Goal: Task Accomplishment & Management: Manage account settings

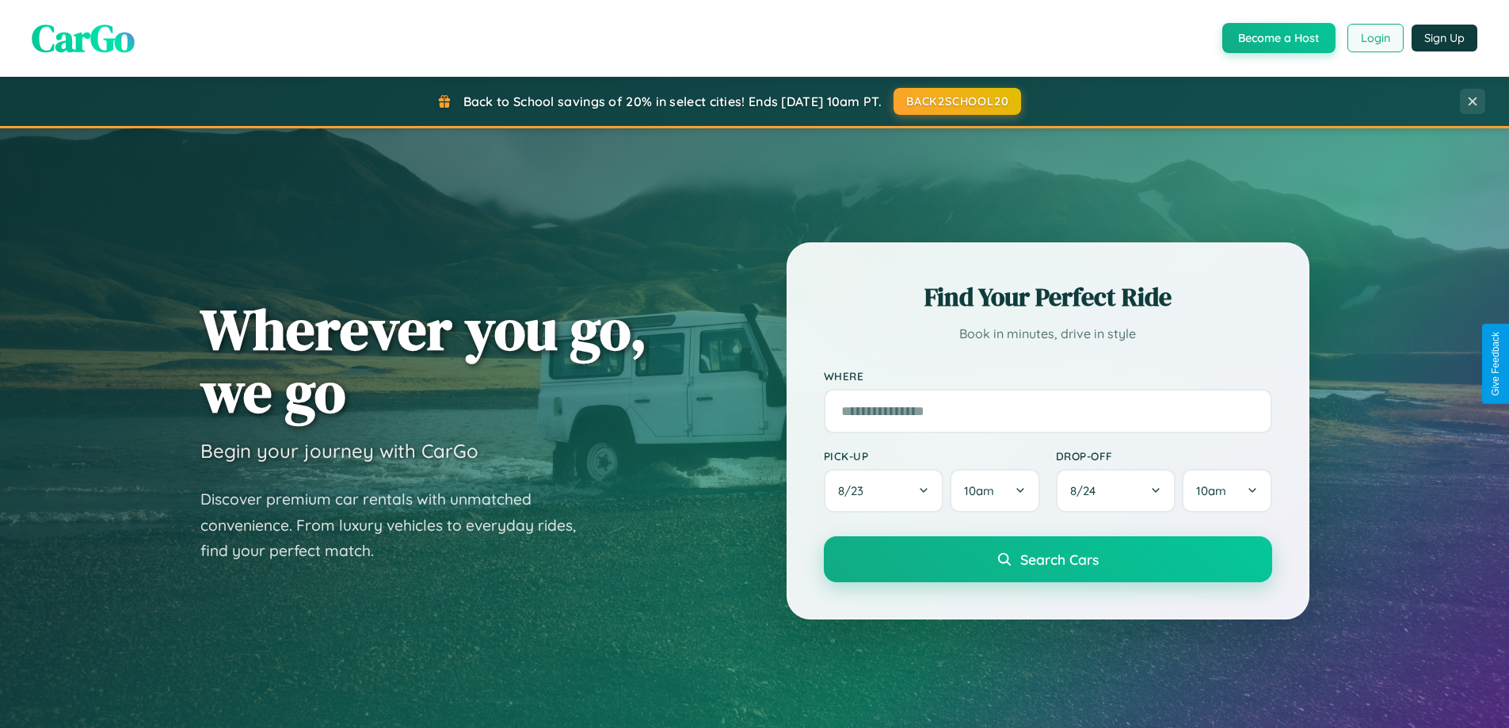
click at [1375, 38] on button "Login" at bounding box center [1376, 38] width 56 height 29
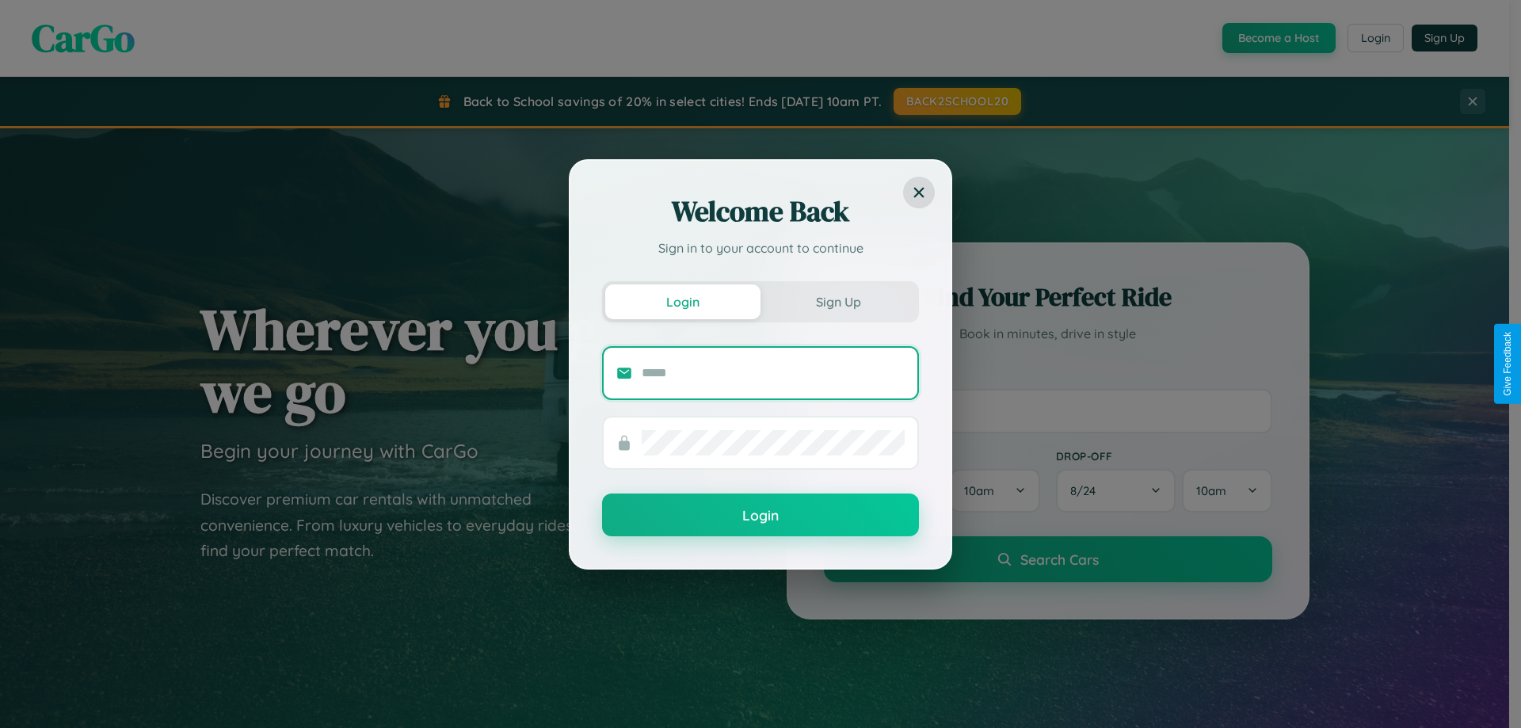
click at [773, 372] on input "text" at bounding box center [773, 372] width 263 height 25
type input "**********"
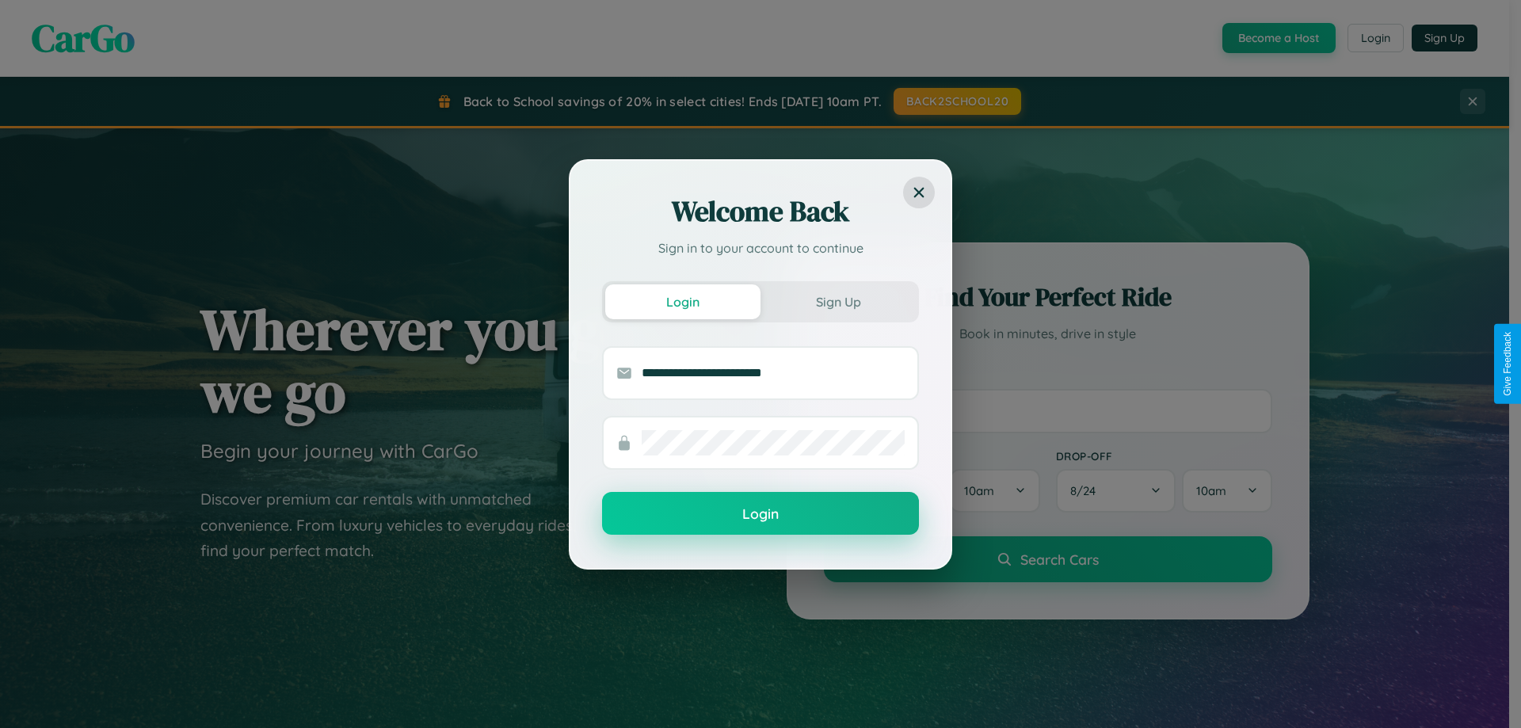
click at [761, 513] on button "Login" at bounding box center [760, 513] width 317 height 43
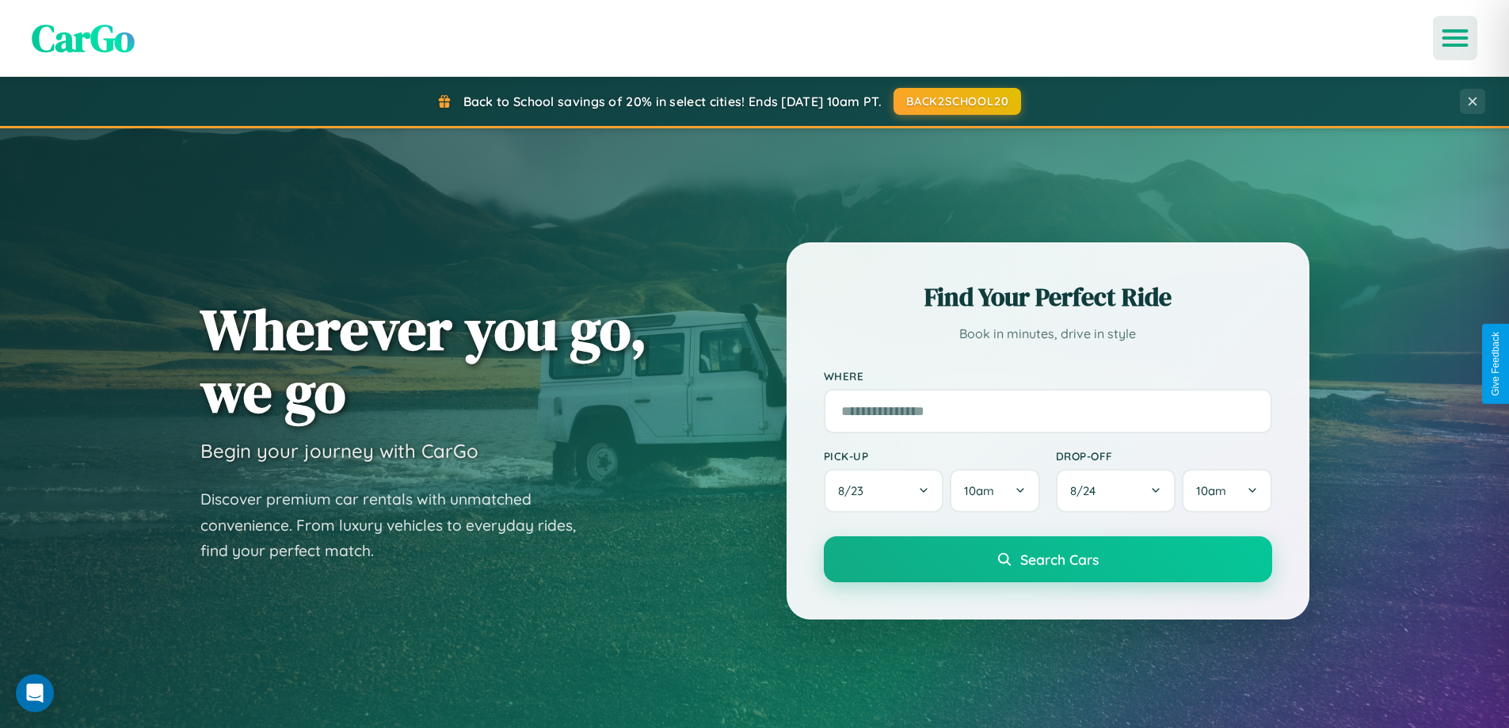
click at [1455, 38] on icon "Open menu" at bounding box center [1455, 38] width 23 height 14
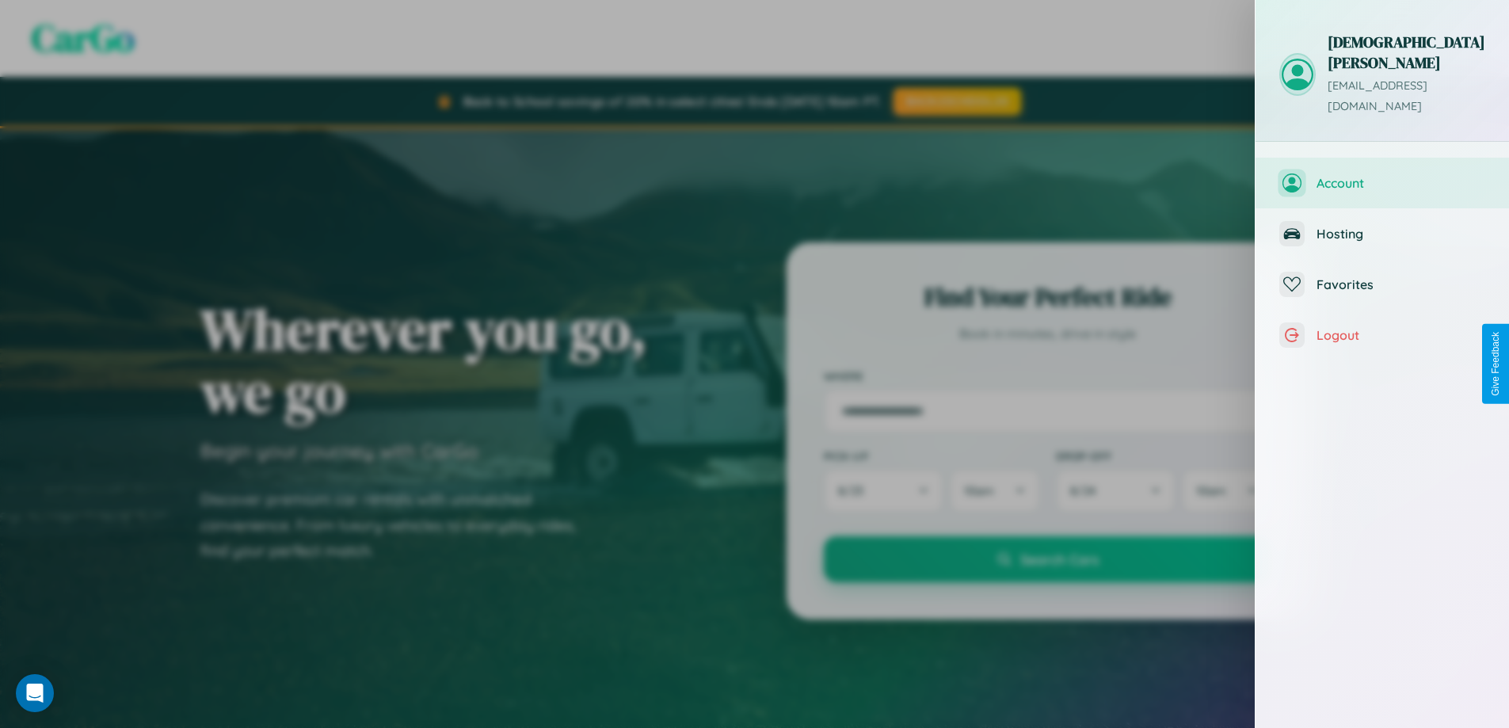
click at [1382, 175] on span "Account" at bounding box center [1401, 183] width 169 height 16
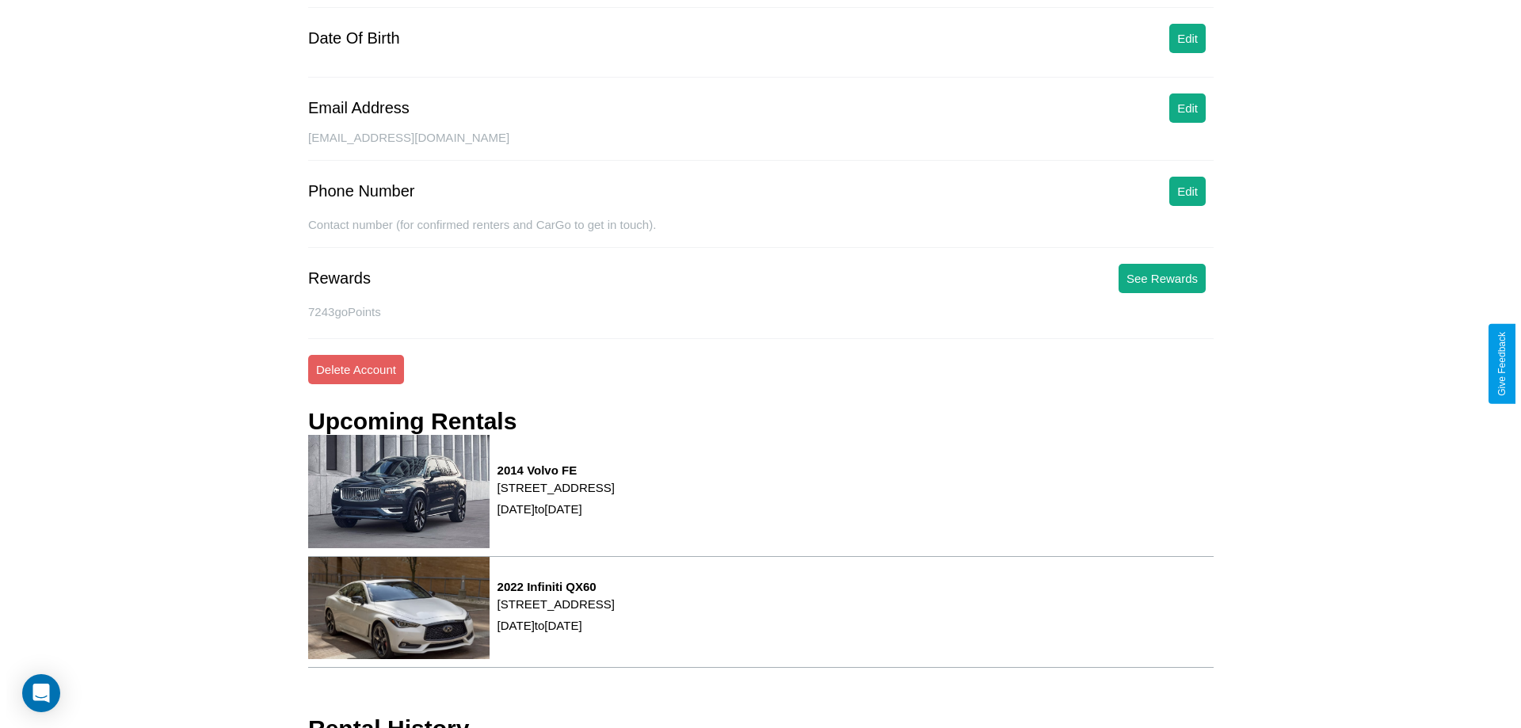
scroll to position [201, 0]
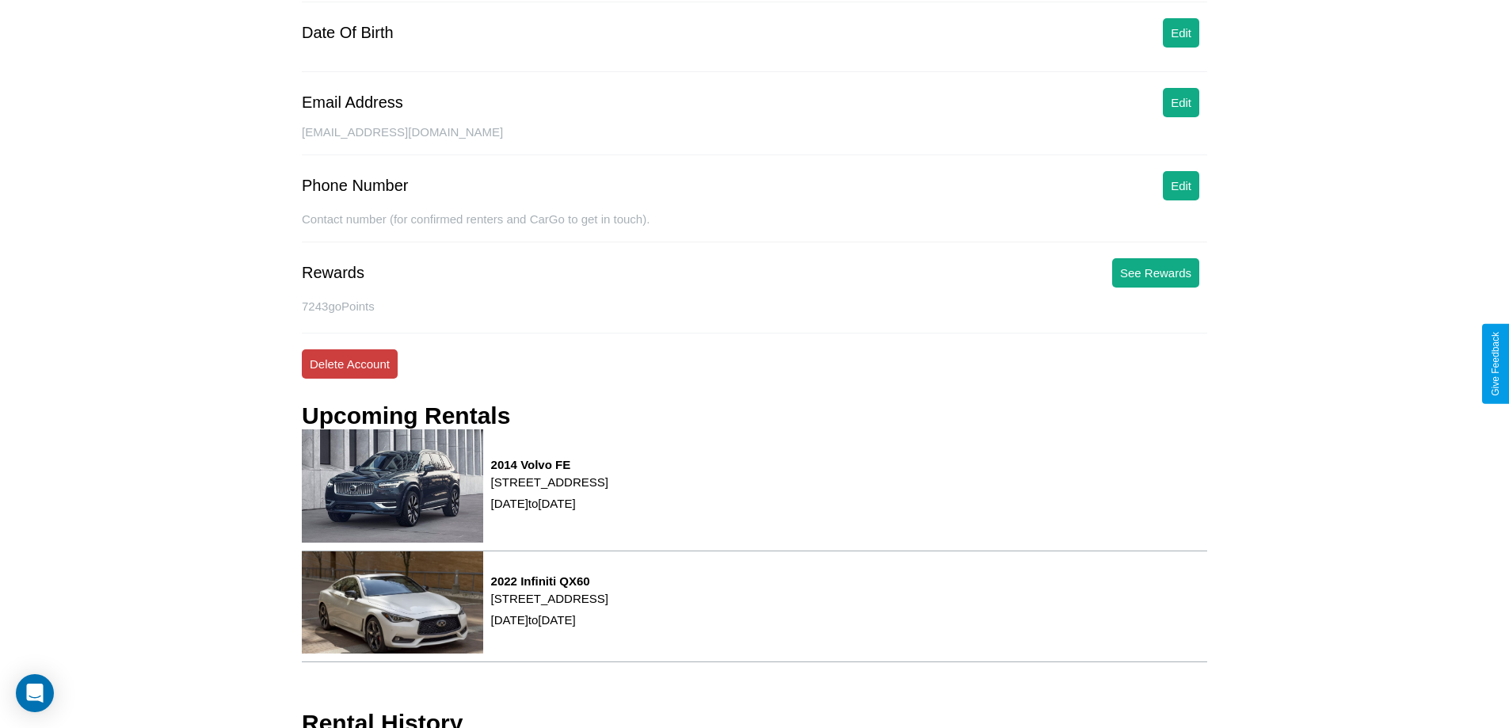
click at [349, 364] on button "Delete Account" at bounding box center [350, 363] width 96 height 29
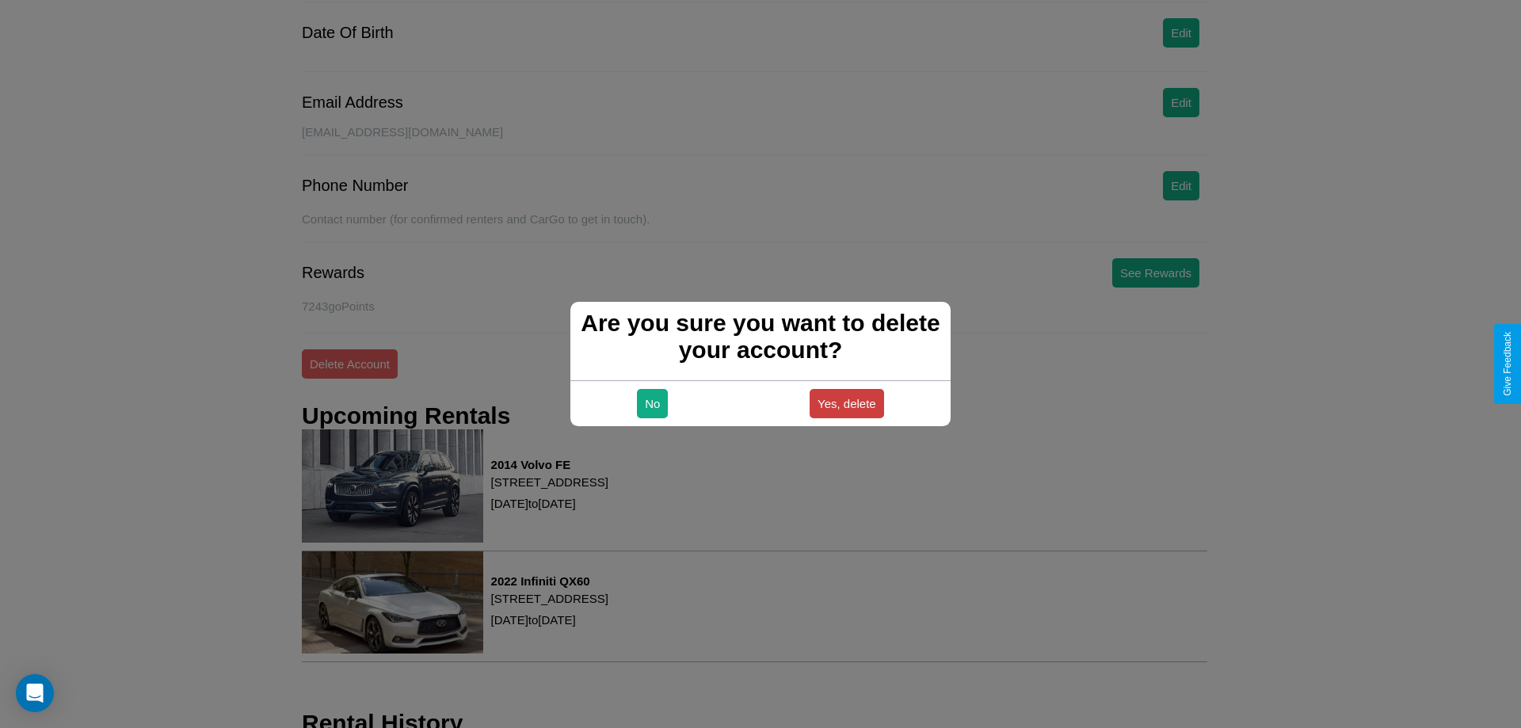
click at [846, 403] on button "Yes, delete" at bounding box center [847, 403] width 74 height 29
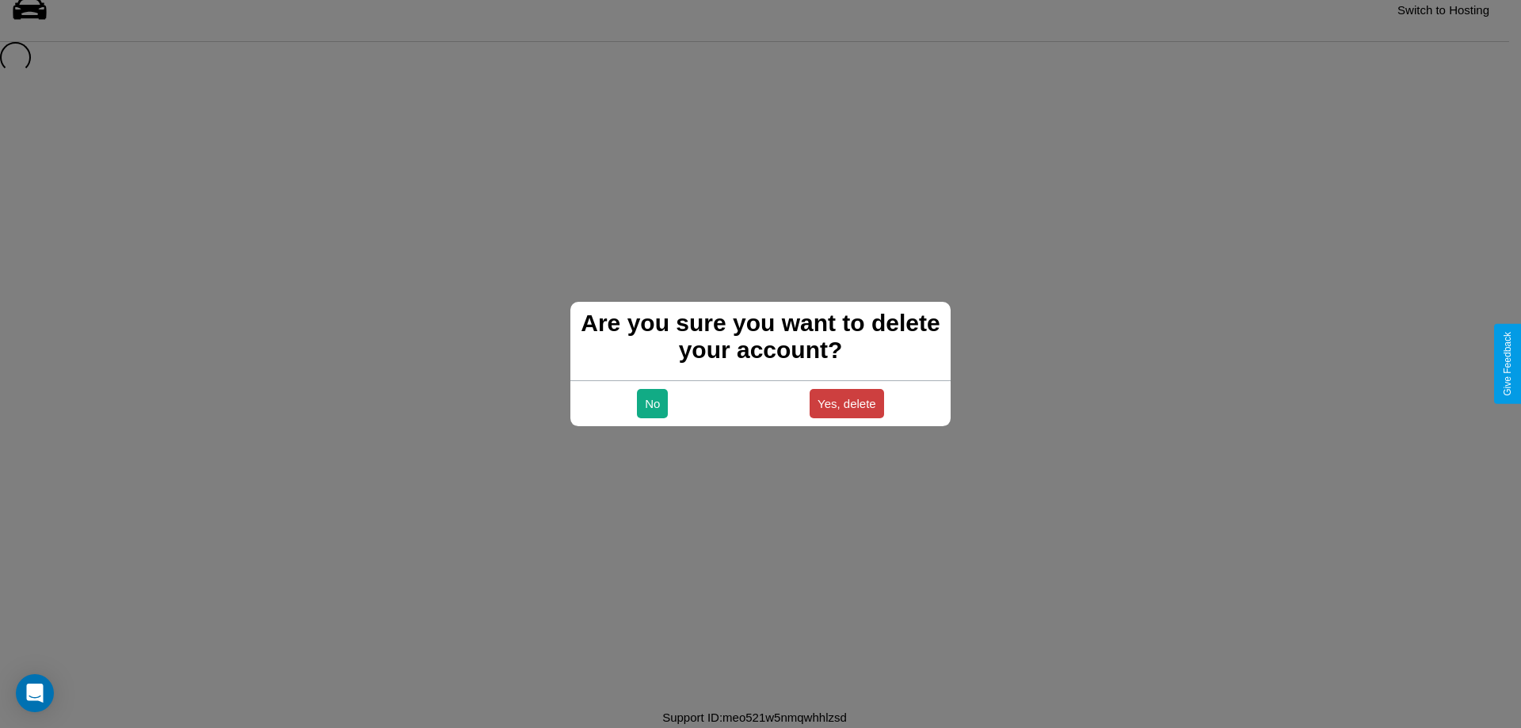
scroll to position [21, 0]
